Goal: Task Accomplishment & Management: Manage account settings

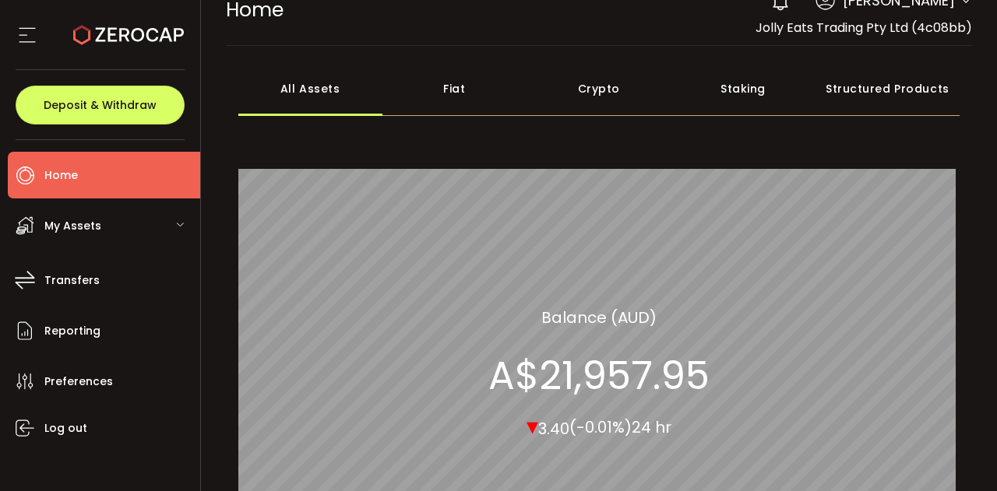
scroll to position [41, 0]
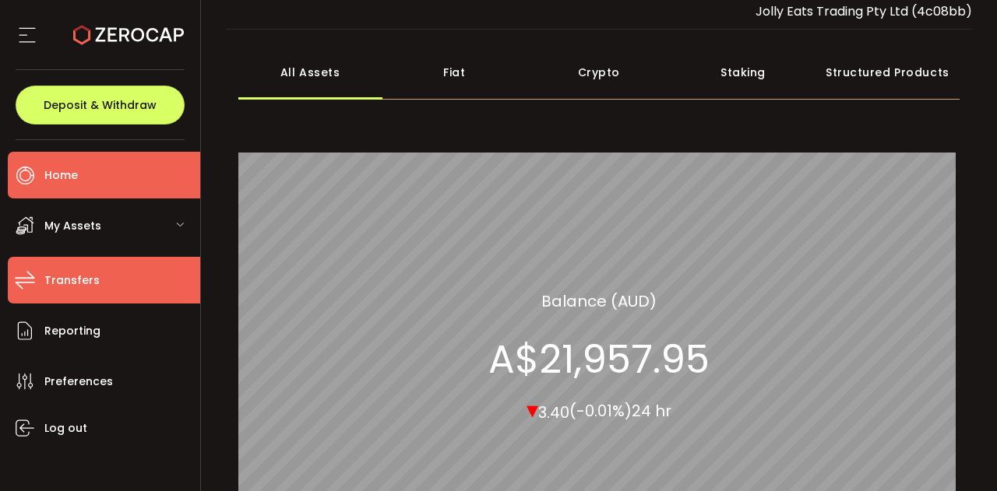
click at [92, 280] on span "Transfers" at bounding box center [71, 280] width 55 height 23
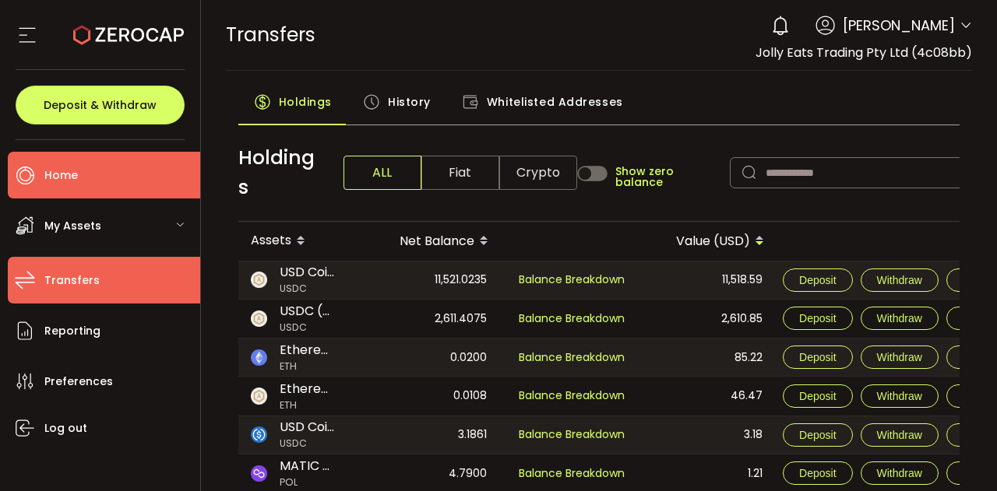
click at [74, 166] on span "Home" at bounding box center [60, 175] width 33 height 23
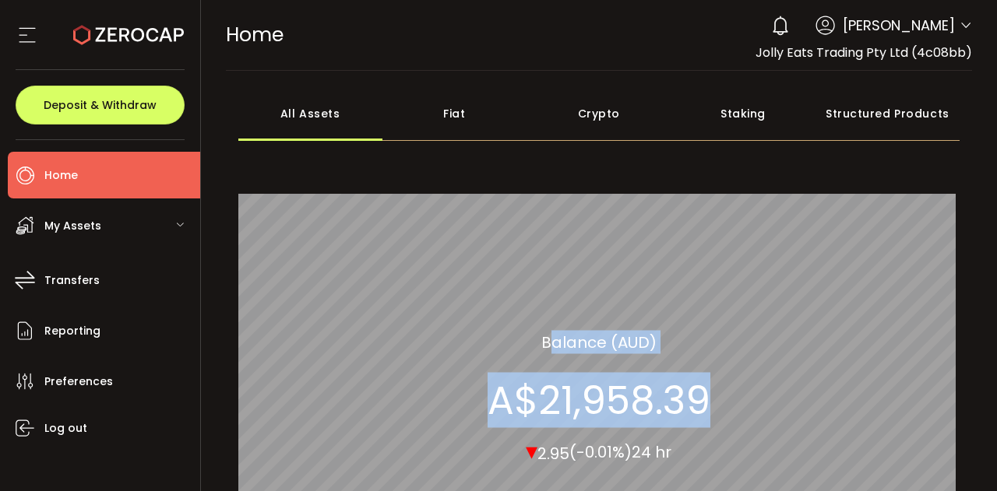
click at [484, 396] on div "Crypto 100.00% All_Assets Balance (AUD) A$21,958.39 ▾ 2.95 (-0.01%) 24 hr" at bounding box center [599, 398] width 722 height 492
copy div "Balance (AUD) A$21,958.39"
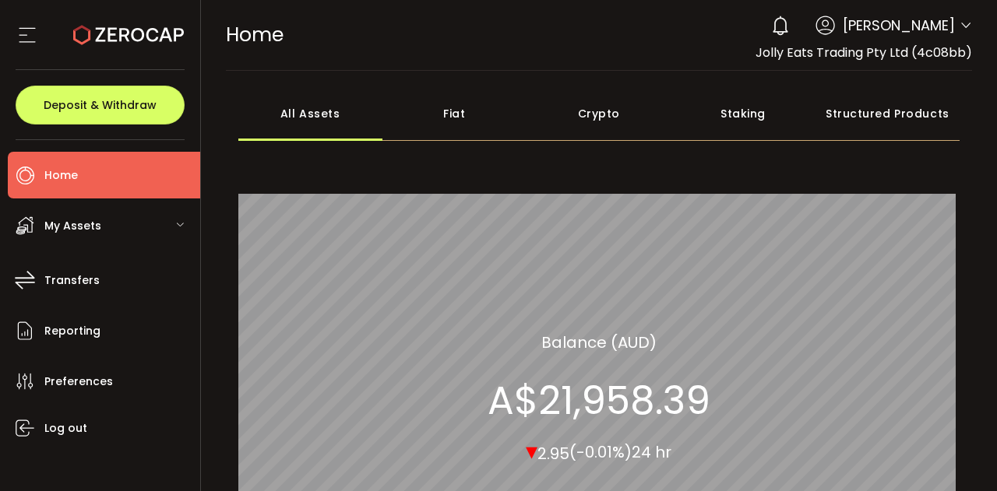
click at [933, 30] on span "[PERSON_NAME]" at bounding box center [899, 25] width 112 height 21
click at [960, 29] on icon at bounding box center [966, 25] width 12 height 12
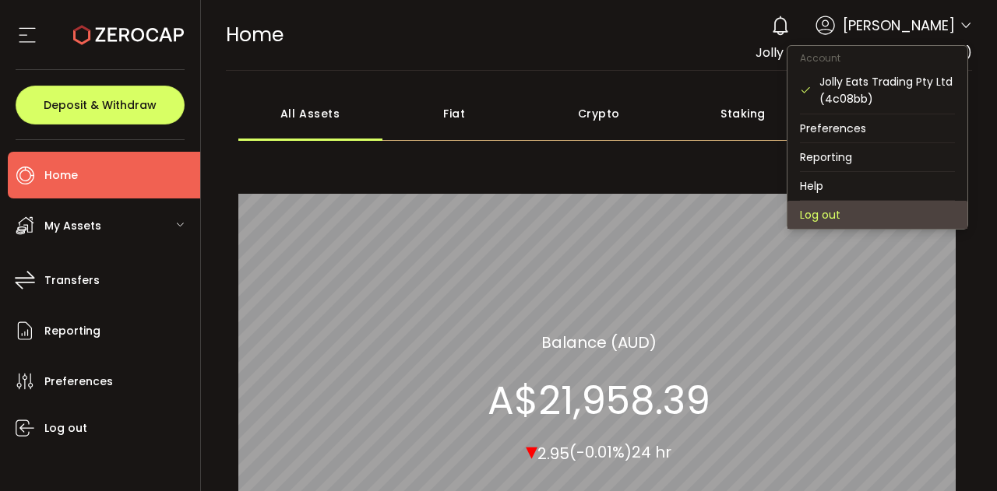
click at [849, 217] on li "Log out" at bounding box center [877, 215] width 180 height 28
